Goal: Check status: Check status

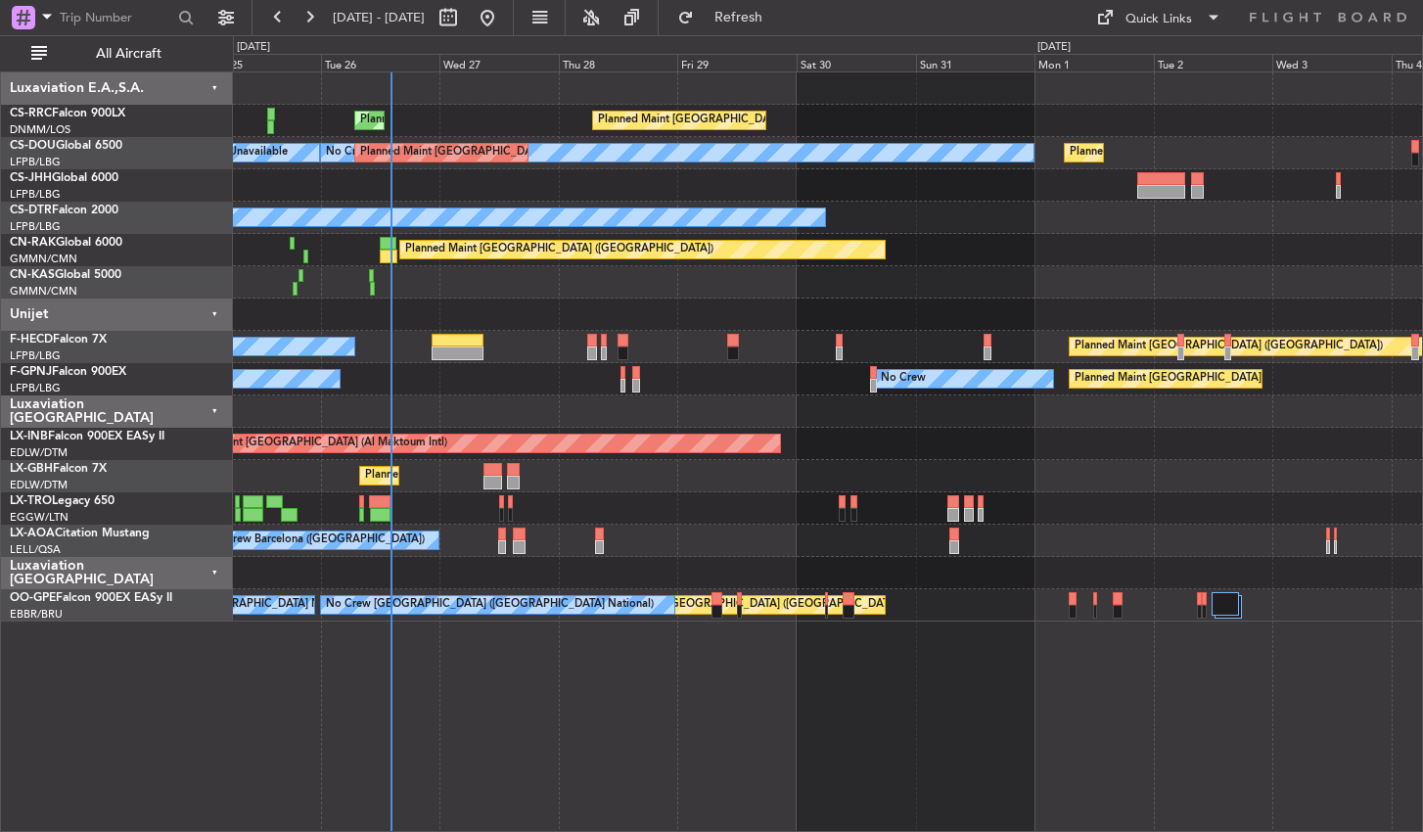
click at [793, 703] on div "Planned Maint [GEOGRAPHIC_DATA] ([GEOGRAPHIC_DATA]) Planned Maint [GEOGRAPHIC_D…" at bounding box center [828, 451] width 1190 height 761
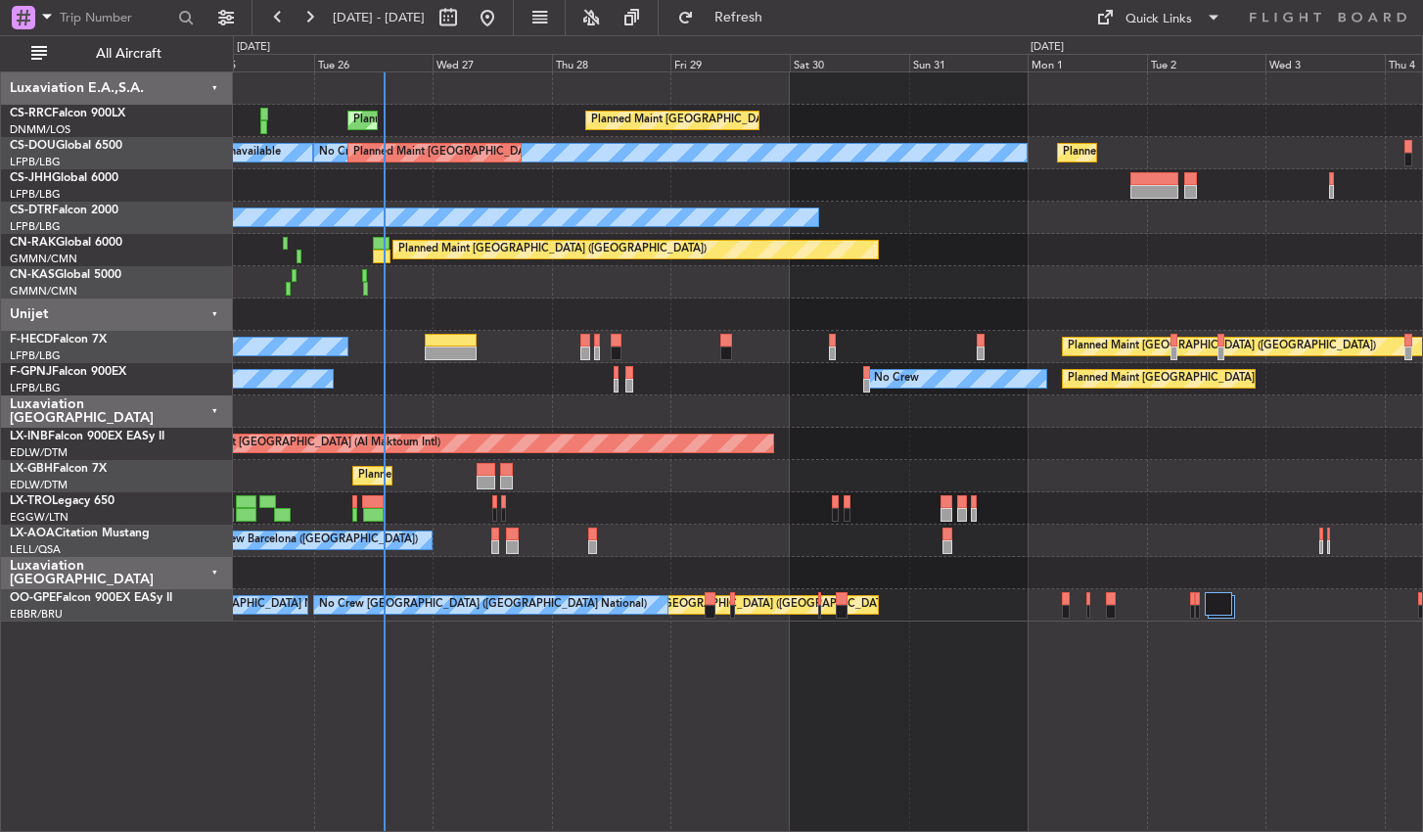
click at [1235, 610] on div "Planned Maint [GEOGRAPHIC_DATA] ([GEOGRAPHIC_DATA] National) No Crew [GEOGRAPHI…" at bounding box center [827, 605] width 1189 height 32
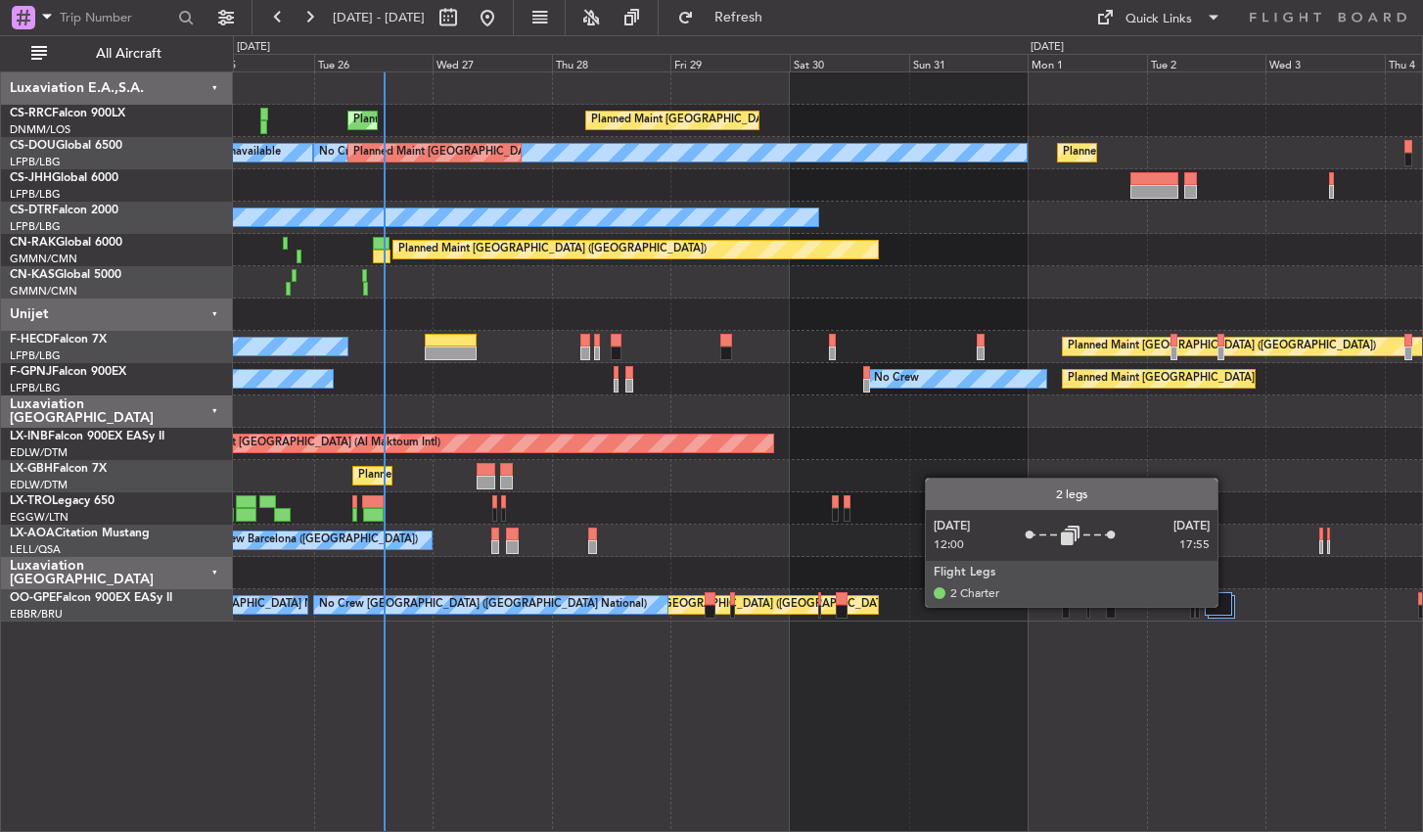
click at [1227, 606] on div at bounding box center [1218, 603] width 26 height 23
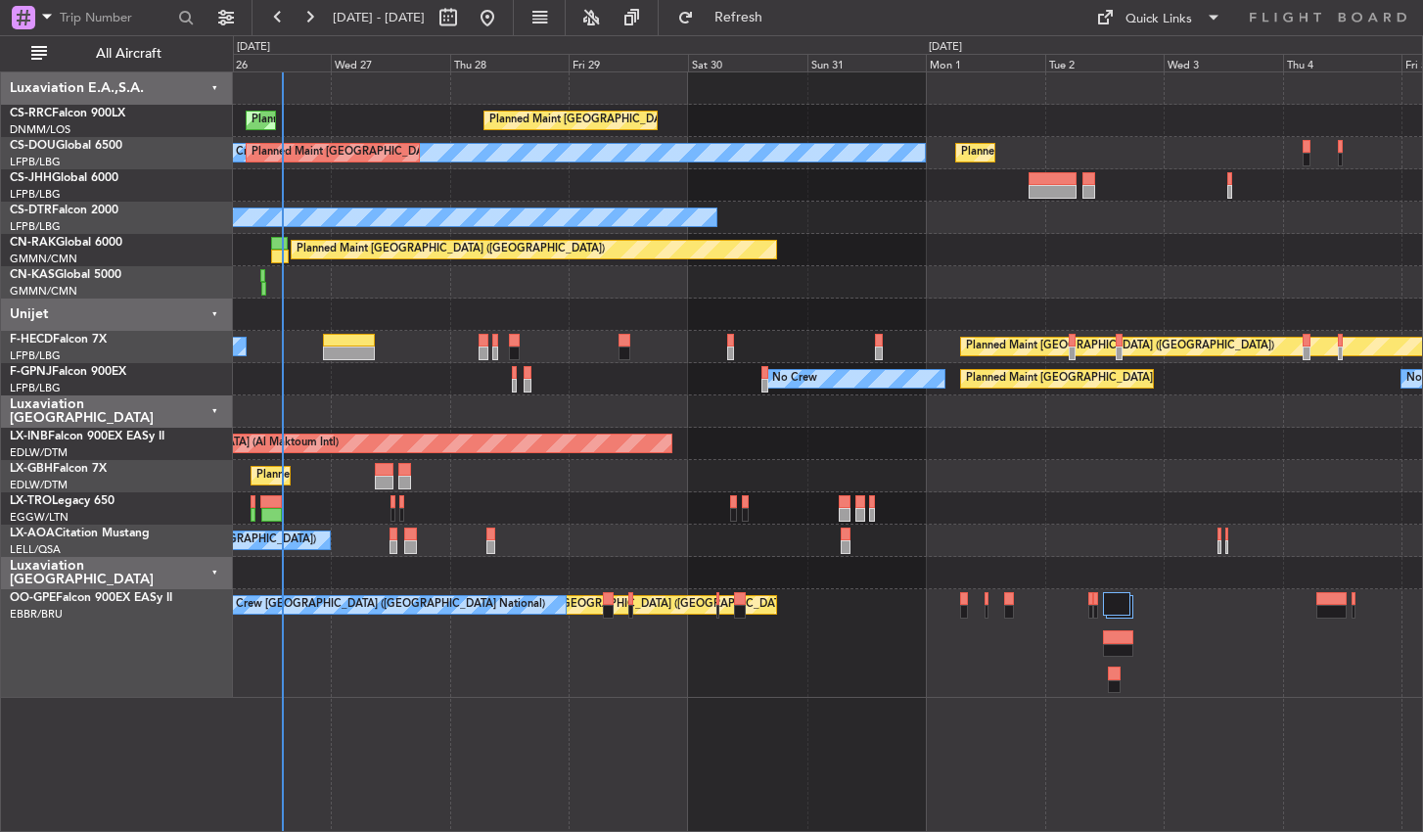
click at [902, 688] on div "Planned Maint [GEOGRAPHIC_DATA] ([GEOGRAPHIC_DATA] National) No Crew [GEOGRAPHI…" at bounding box center [827, 643] width 1189 height 109
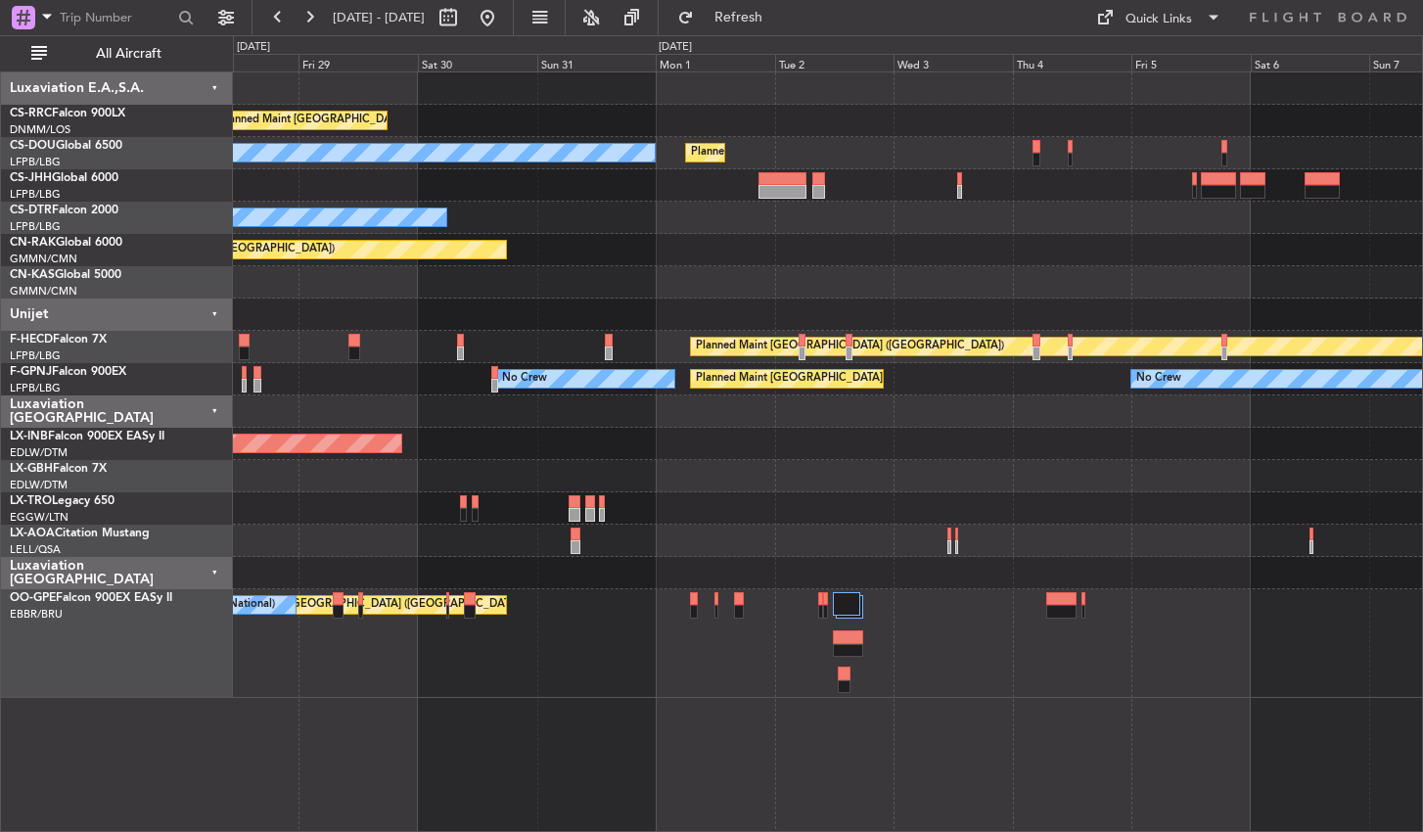
click at [605, 717] on div "Planned Maint [GEOGRAPHIC_DATA] ([GEOGRAPHIC_DATA]) Planned Maint [GEOGRAPHIC_D…" at bounding box center [828, 451] width 1190 height 761
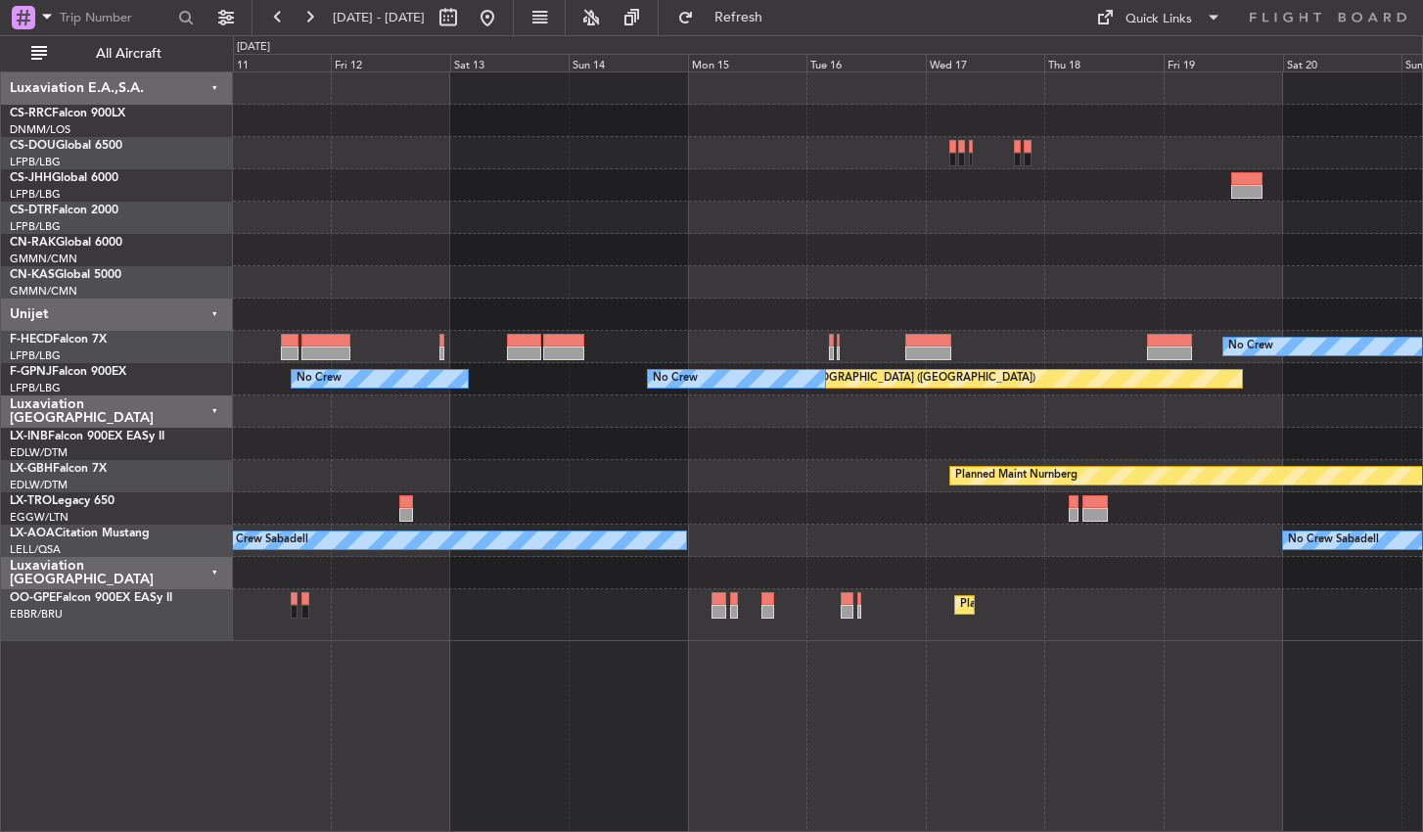
click at [504, 653] on div "Planned Maint Casablanca ([PERSON_NAME] Intl) No Crew Planned Maint [GEOGRAPHIC…" at bounding box center [828, 451] width 1190 height 761
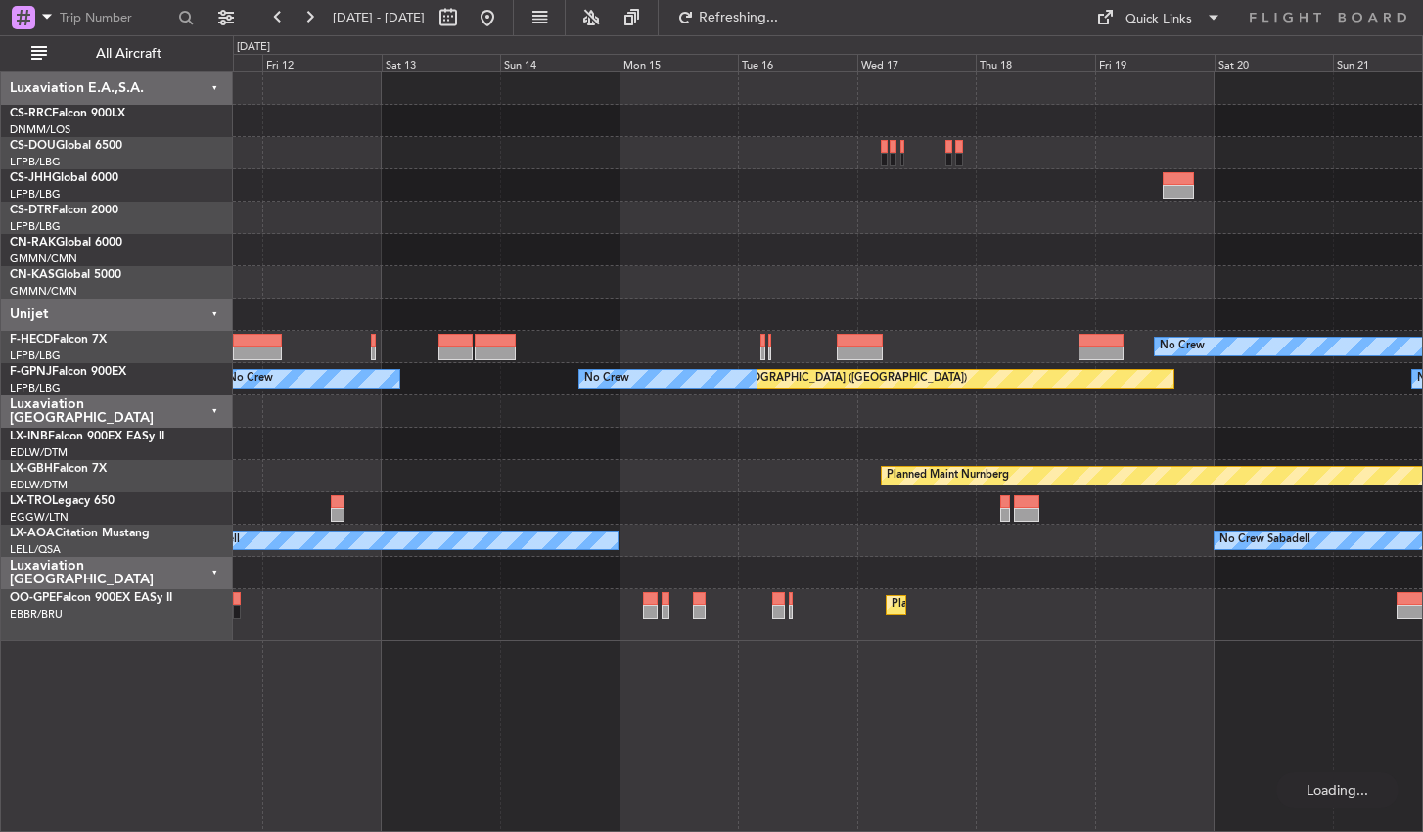
click at [655, 625] on div "Planned Maint [GEOGRAPHIC_DATA] ([GEOGRAPHIC_DATA] National)" at bounding box center [827, 615] width 1189 height 52
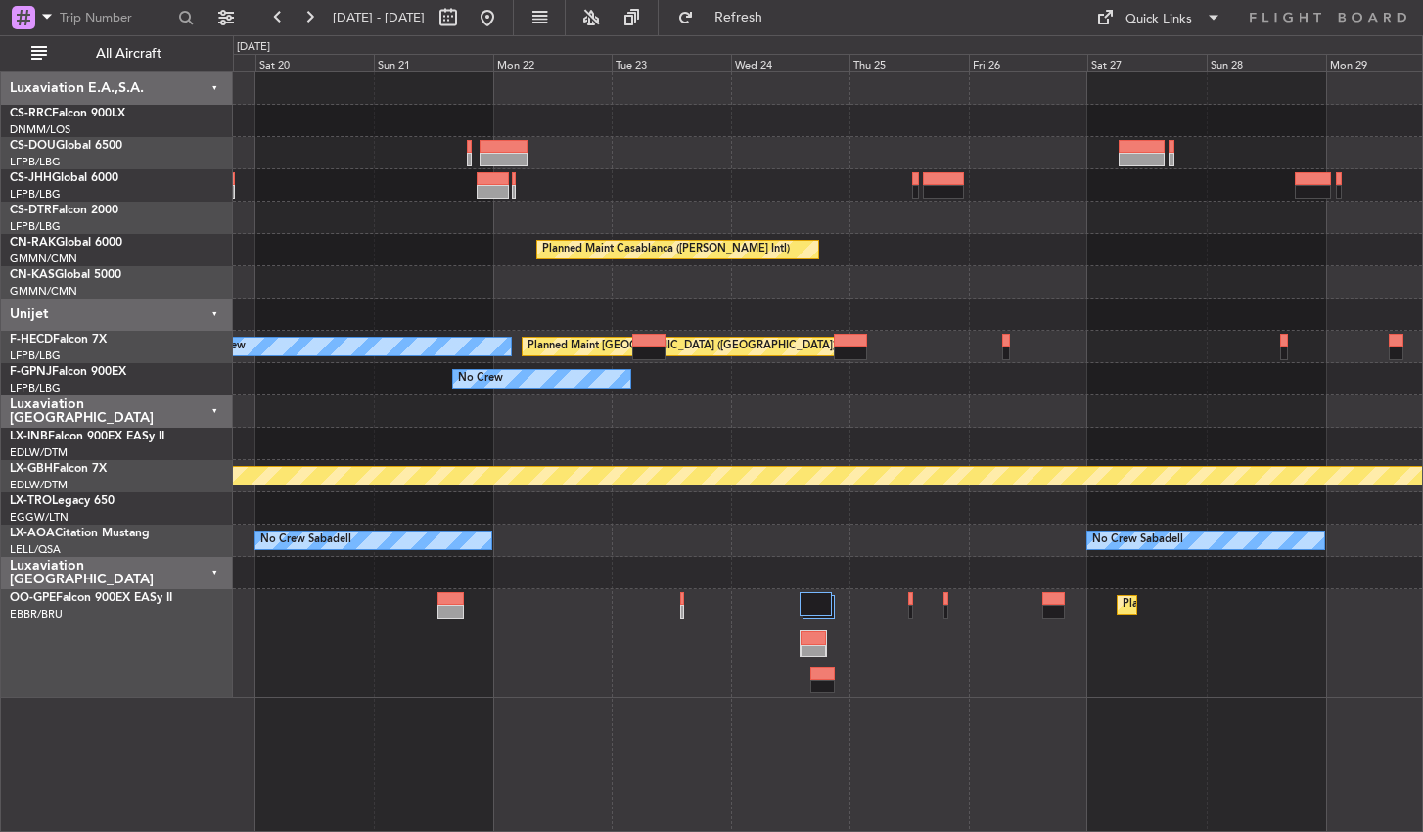
click at [678, 728] on div "Planned Maint Casablanca ([PERSON_NAME] Intl) Planned Maint [GEOGRAPHIC_DATA] (…" at bounding box center [828, 451] width 1190 height 761
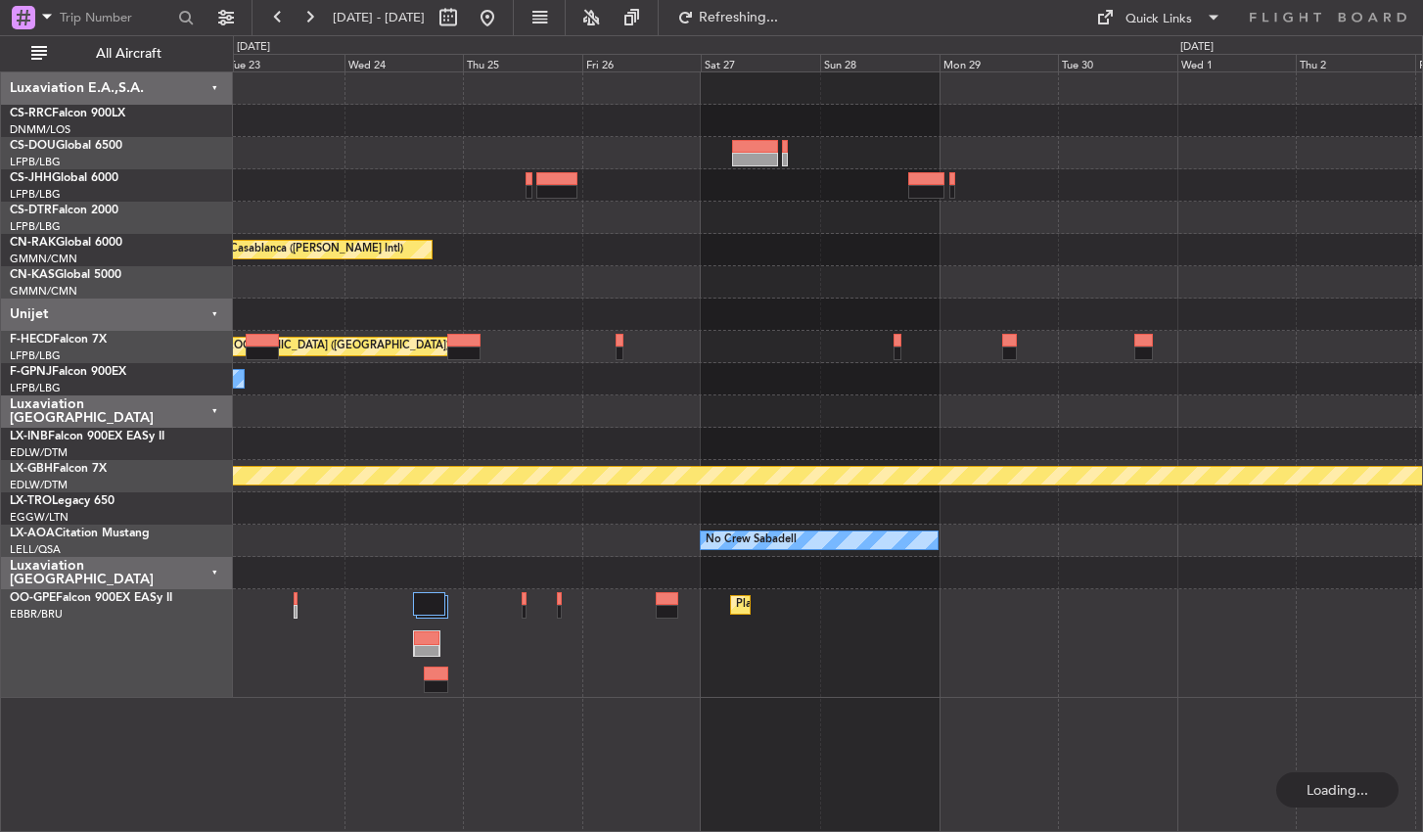
click at [691, 690] on div "Planned Maint [GEOGRAPHIC_DATA] ([GEOGRAPHIC_DATA] National)" at bounding box center [827, 643] width 1189 height 109
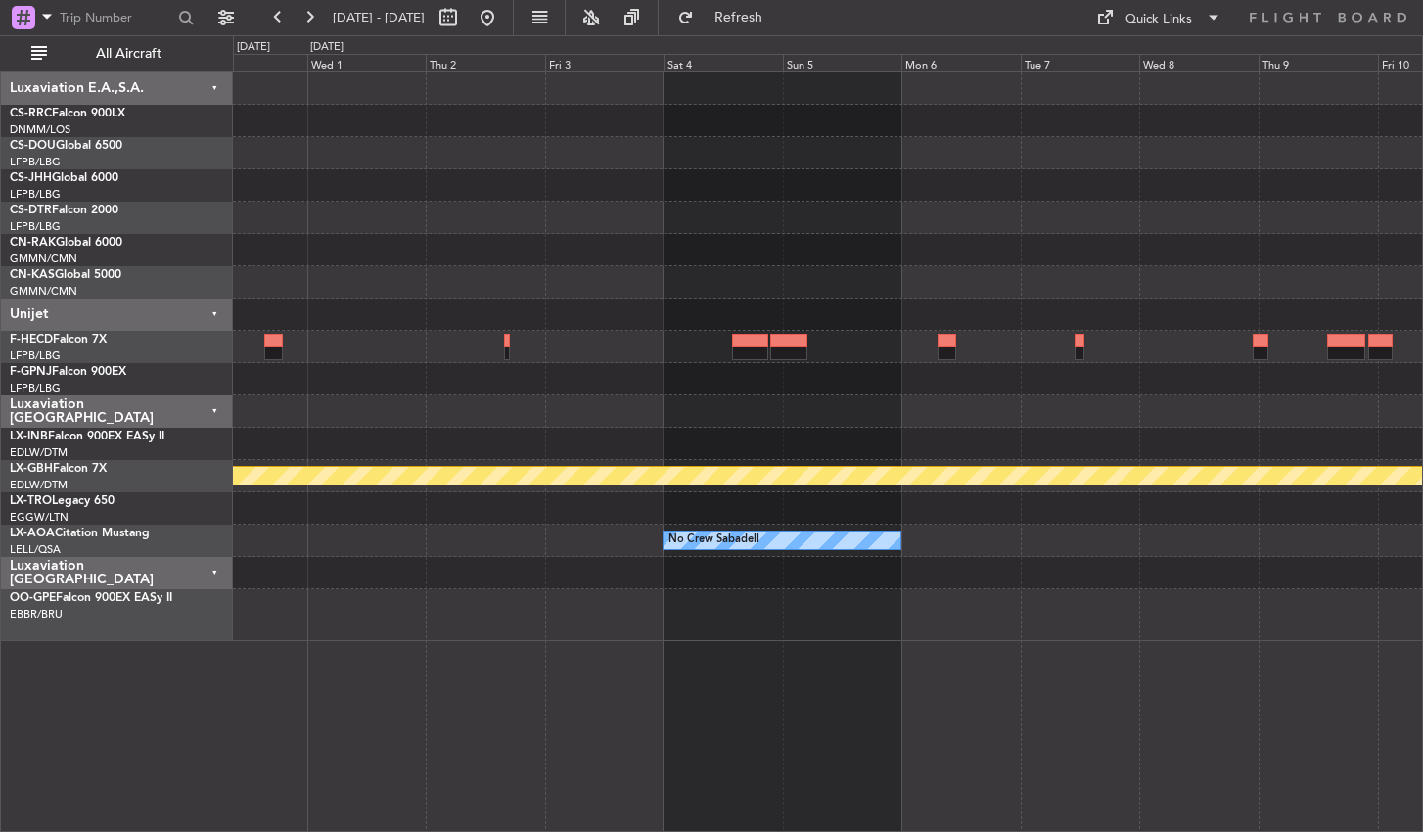
click at [701, 619] on div "Planned Maint Nurnberg No Crew Sabadell No Crew Sabadell No Crew Sabadell" at bounding box center [828, 451] width 1190 height 761
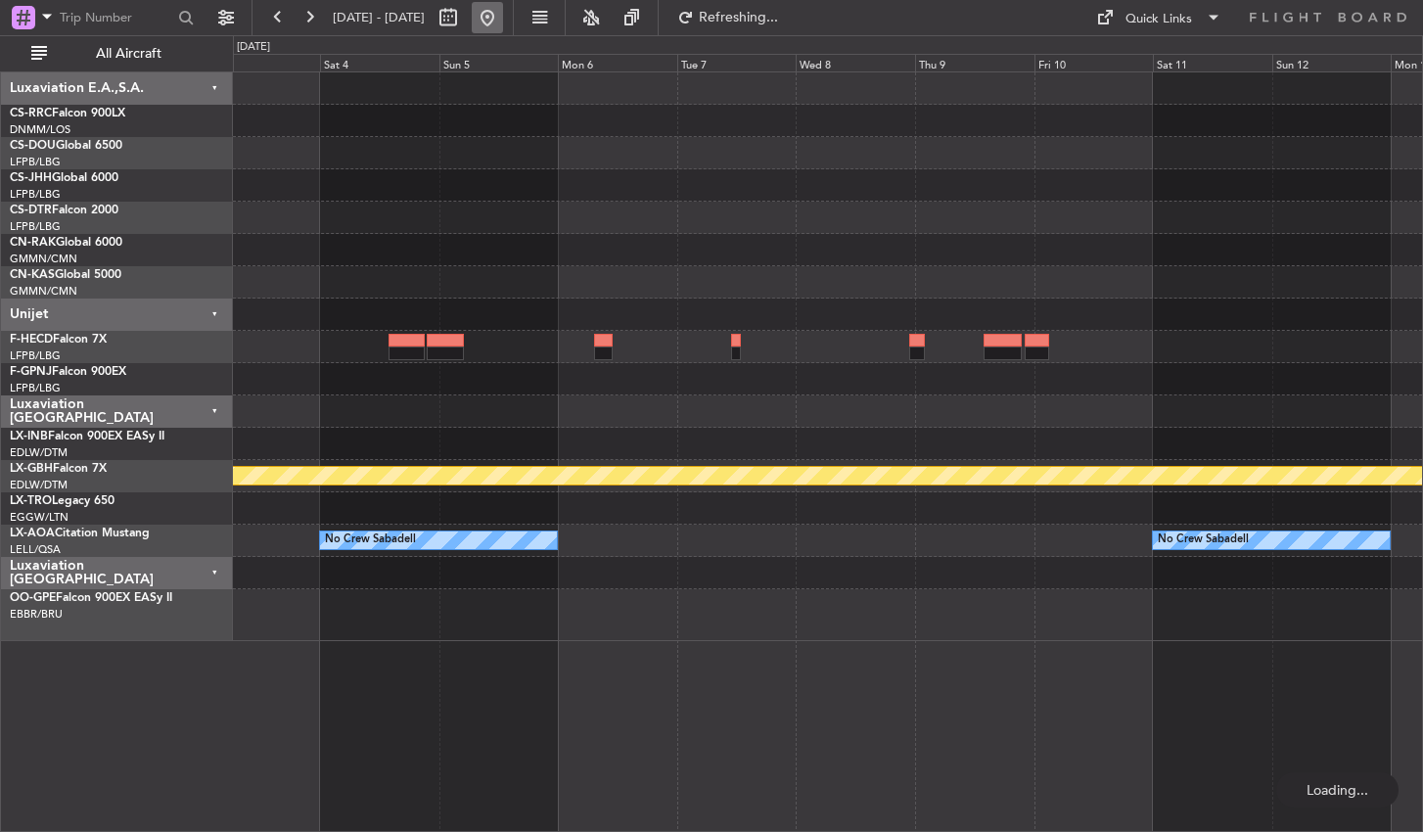
click at [503, 20] on button at bounding box center [487, 17] width 31 height 31
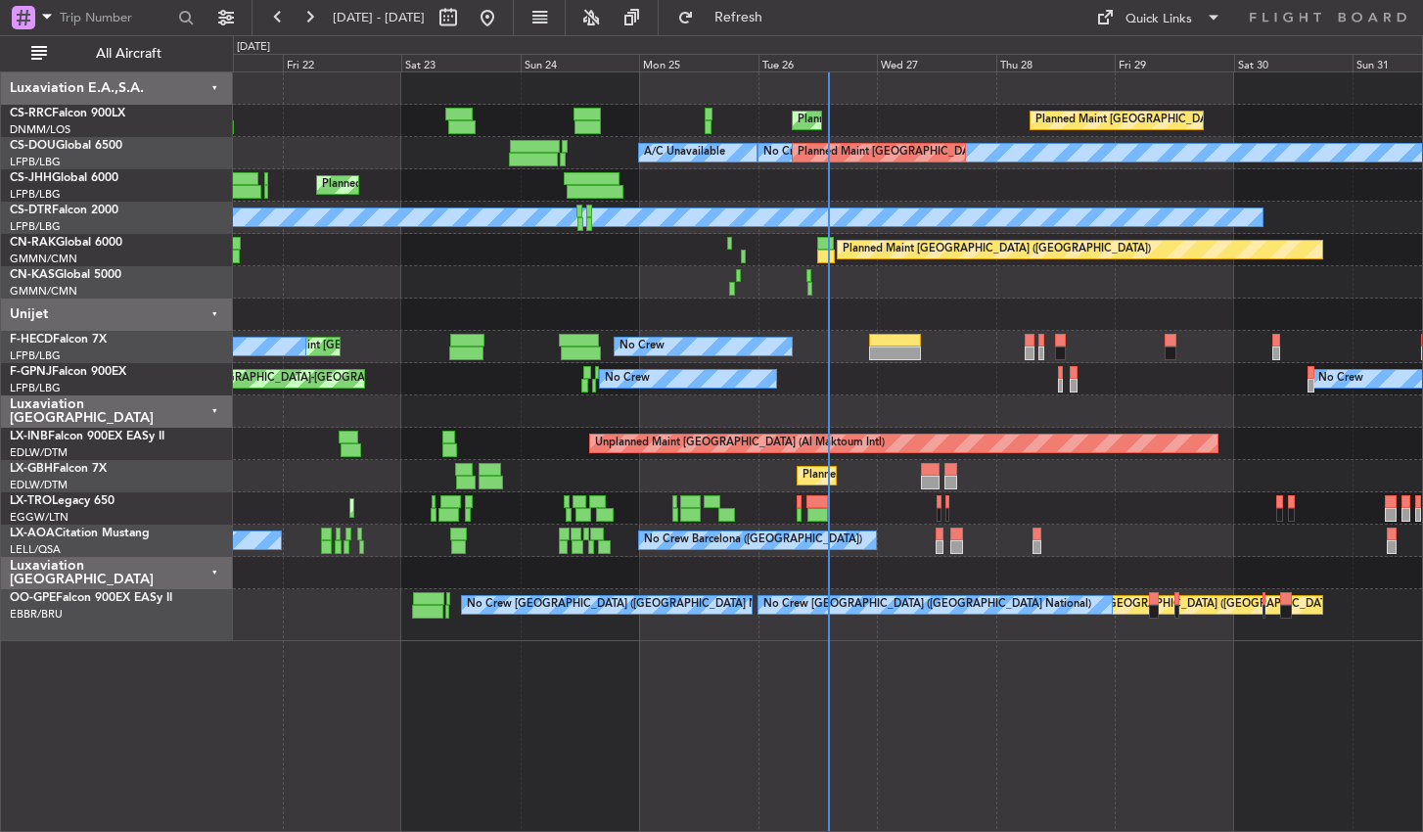
click at [817, 720] on div "Planned Maint [GEOGRAPHIC_DATA] ([GEOGRAPHIC_DATA]) Planned Maint [GEOGRAPHIC_D…" at bounding box center [828, 451] width 1190 height 761
